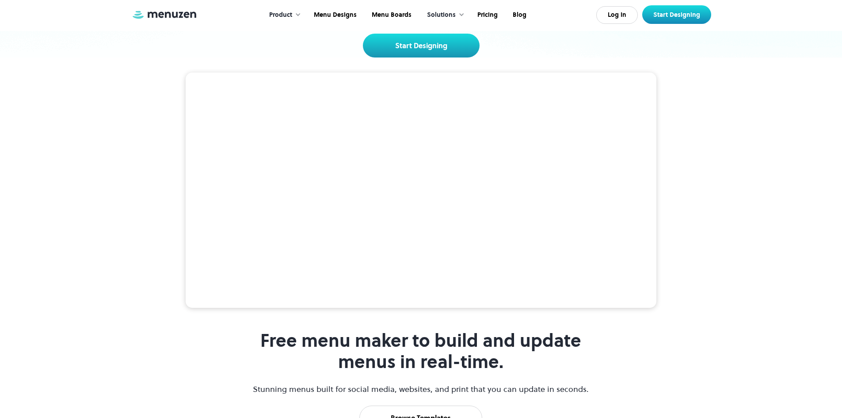
scroll to position [177, 0]
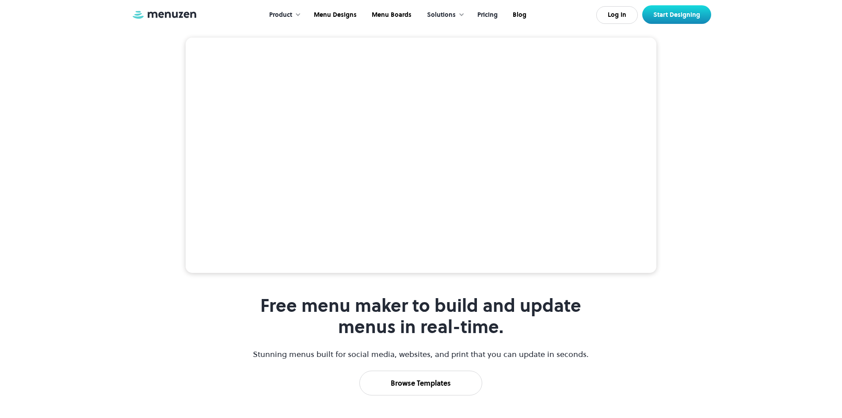
click at [489, 14] on link "Pricing" at bounding box center [486, 14] width 35 height 27
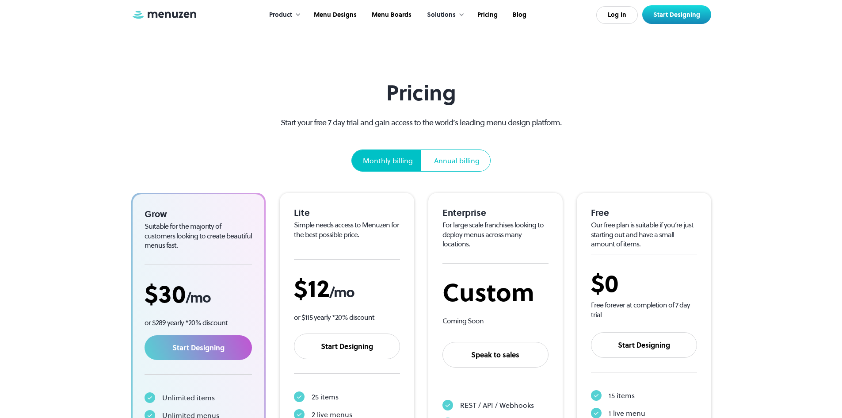
click at [292, 18] on div "Product" at bounding box center [280, 15] width 23 height 10
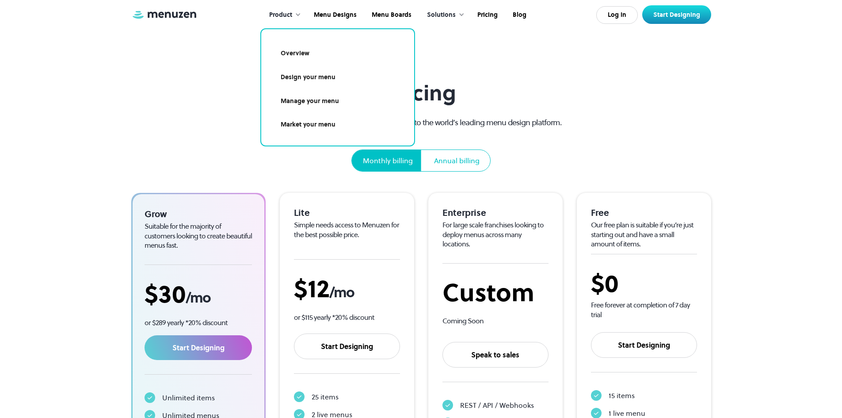
click at [180, 67] on section "Pricing Start your free 7 day trial and gain access to the world’s leading menu…" at bounding box center [421, 282] width 842 height 564
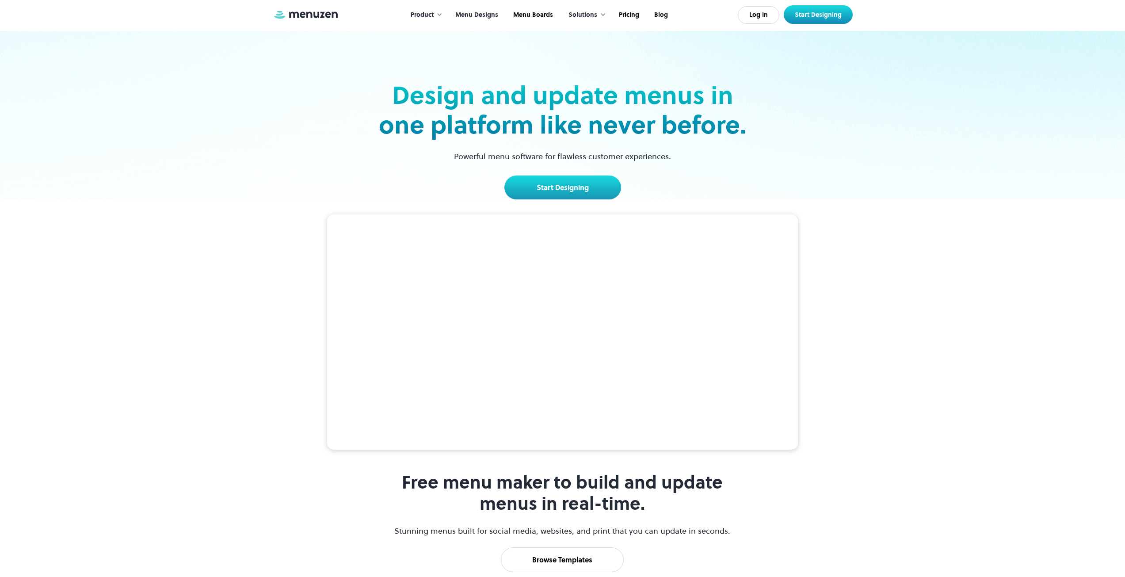
click at [487, 17] on link "Menu Designs" at bounding box center [476, 14] width 58 height 27
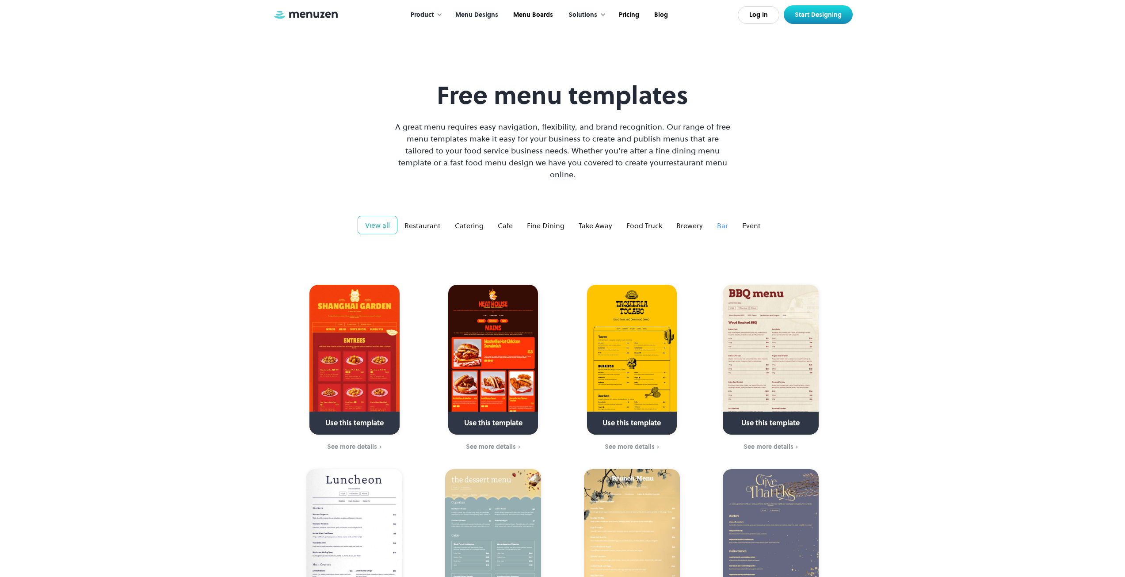
click at [718, 220] on div "Bar" at bounding box center [722, 225] width 11 height 11
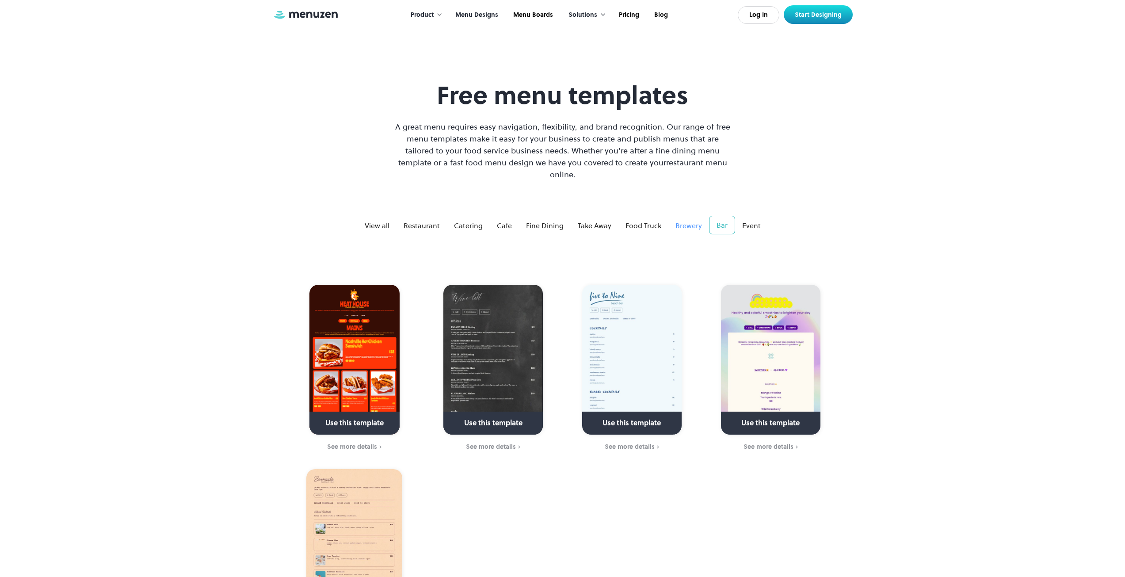
click at [690, 220] on div "Brewery" at bounding box center [688, 225] width 27 height 11
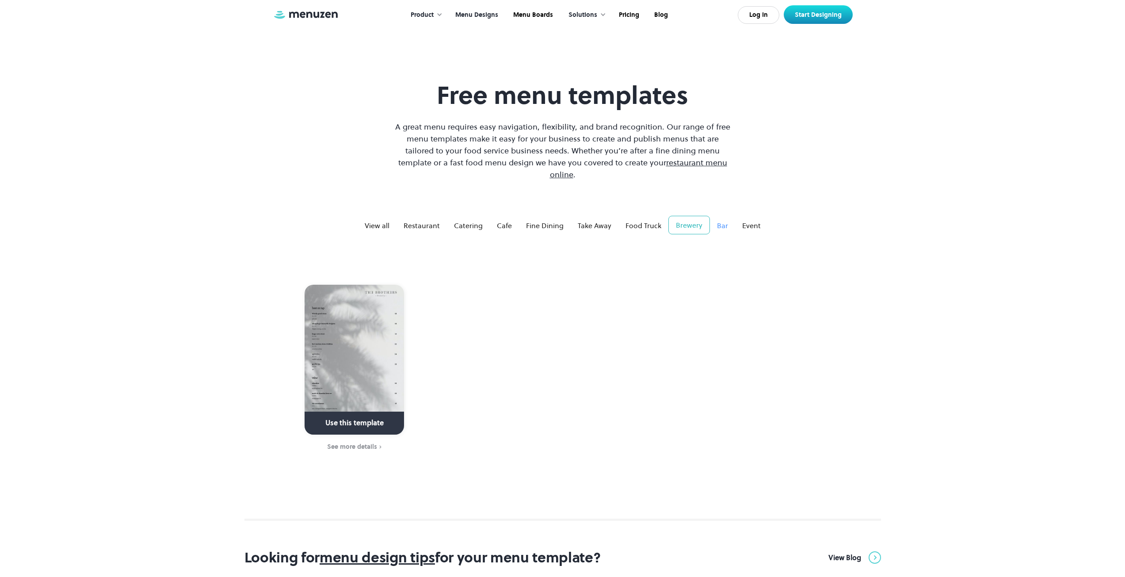
click at [723, 220] on div "Bar" at bounding box center [722, 225] width 11 height 11
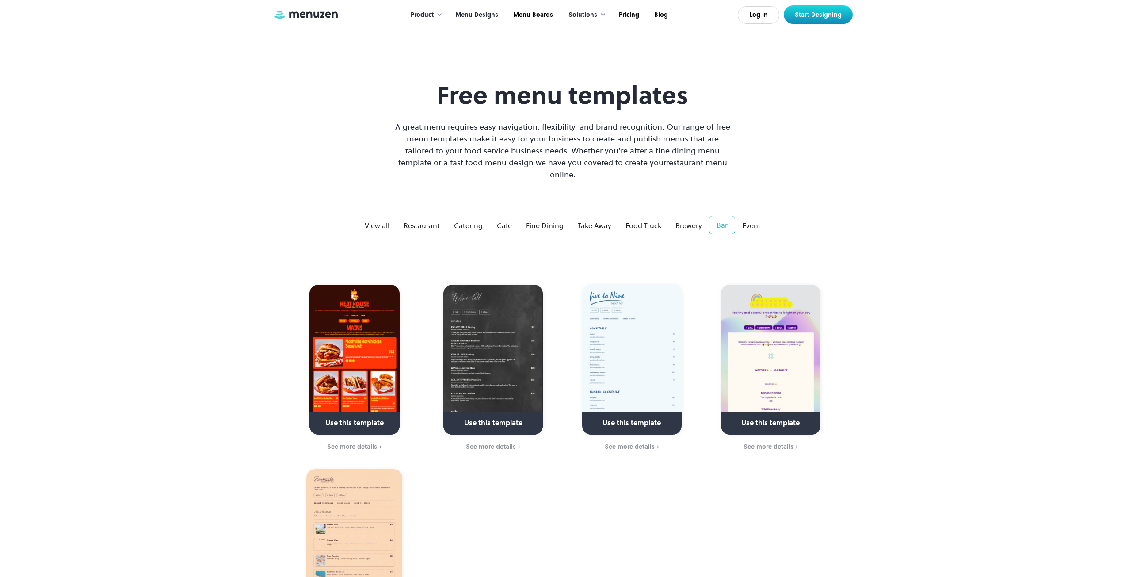
click at [349, 321] on img at bounding box center [354, 360] width 90 height 150
click at [419, 220] on div "Restaurant" at bounding box center [422, 225] width 36 height 11
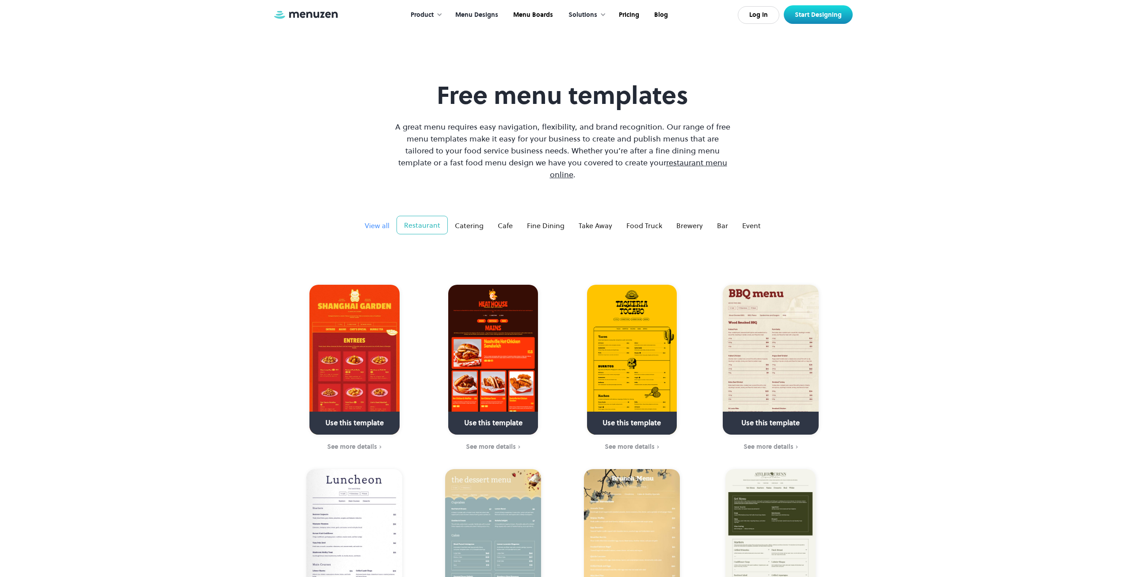
click at [369, 220] on div "View all" at bounding box center [377, 225] width 25 height 11
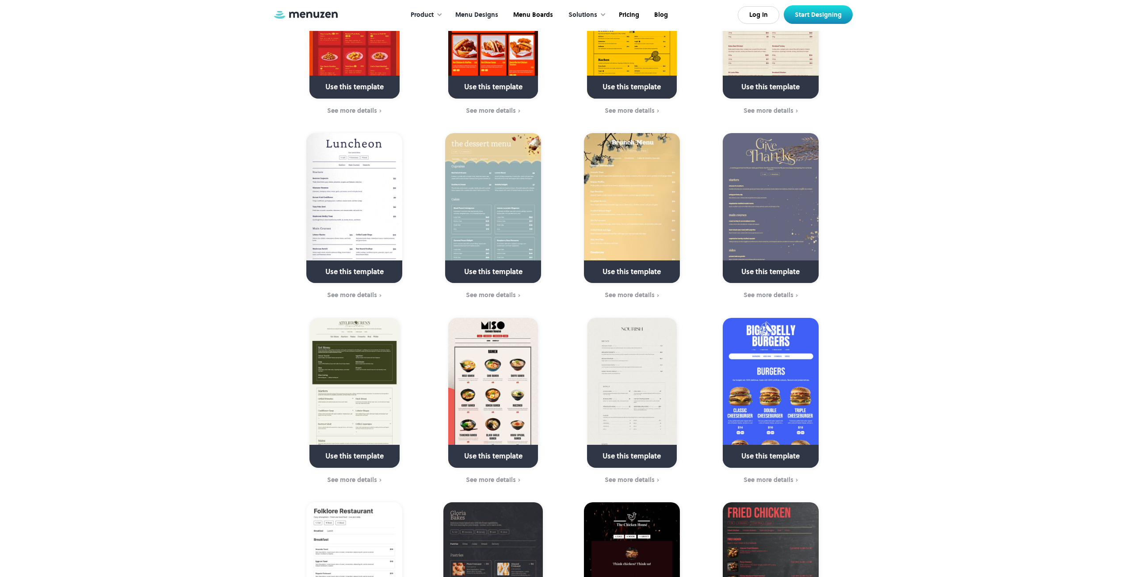
scroll to position [398, 0]
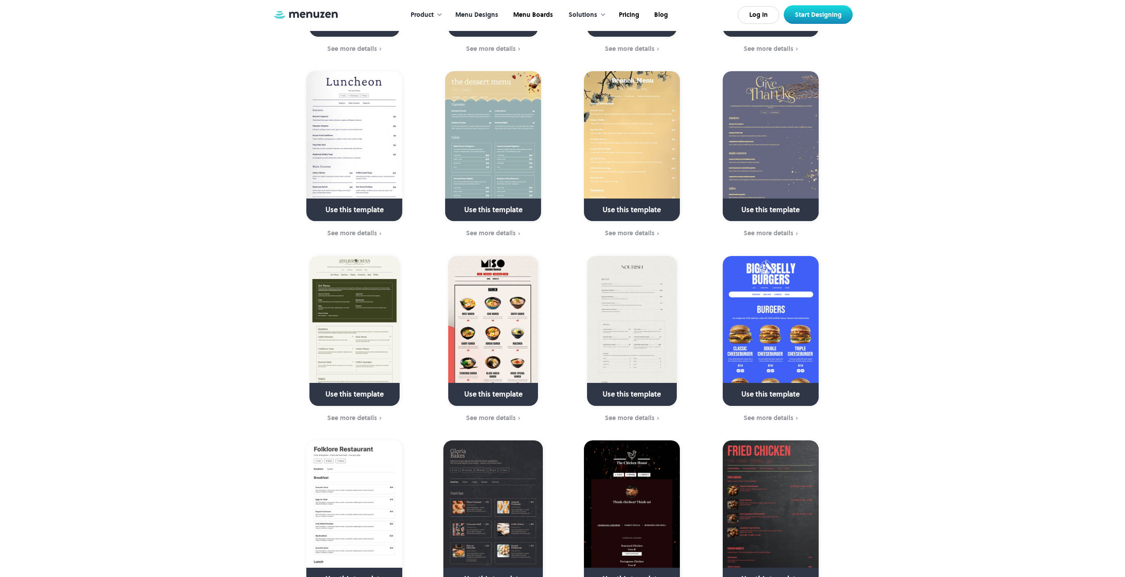
click at [767, 294] on img at bounding box center [771, 331] width 96 height 150
click at [764, 349] on img at bounding box center [771, 331] width 96 height 150
